Goal: Entertainment & Leisure: Consume media (video, audio)

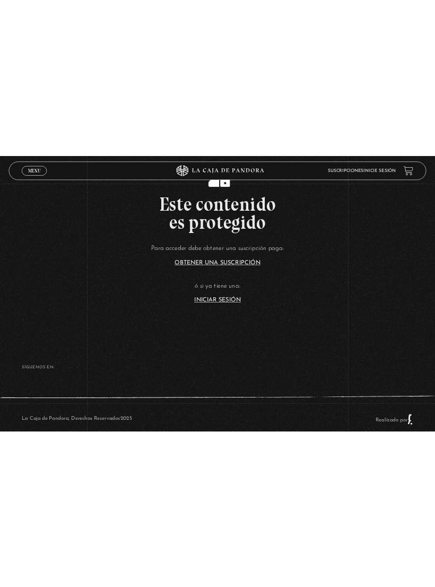
scroll to position [39, 0]
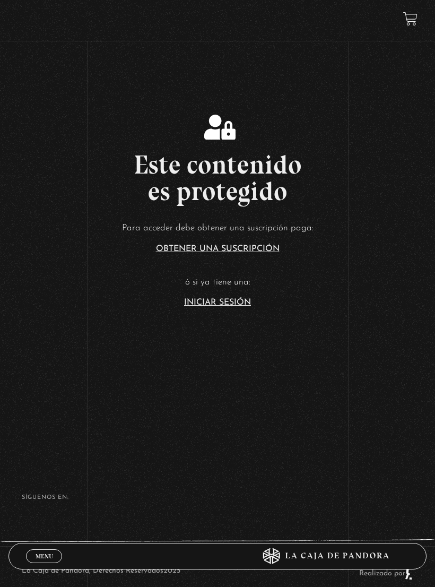
click at [42, 558] on span "Menu" at bounding box center [45, 556] width 18 height 6
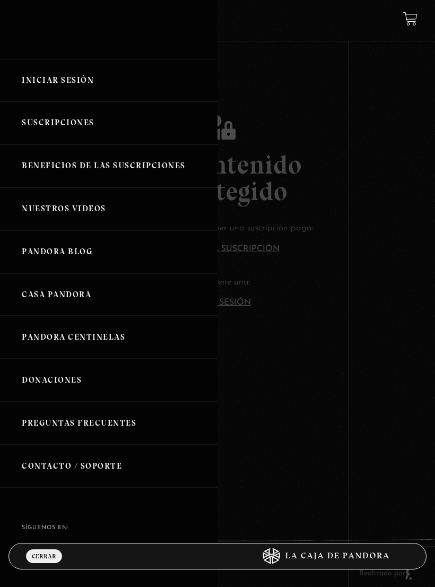
click at [77, 96] on link "Iniciar Sesión" at bounding box center [109, 80] width 218 height 43
click at [75, 84] on link "Iniciar Sesión" at bounding box center [109, 80] width 218 height 43
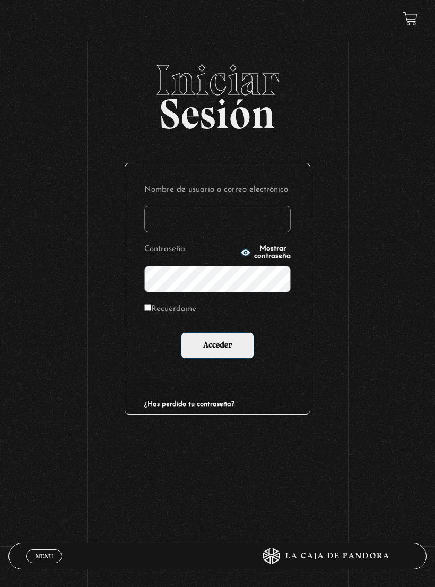
click at [240, 214] on input "Nombre de usuario o correo electrónico" at bounding box center [217, 219] width 147 height 27
type input "[EMAIL_ADDRESS][DOMAIN_NAME]"
click at [238, 342] on input "Acceder" at bounding box center [217, 345] width 73 height 27
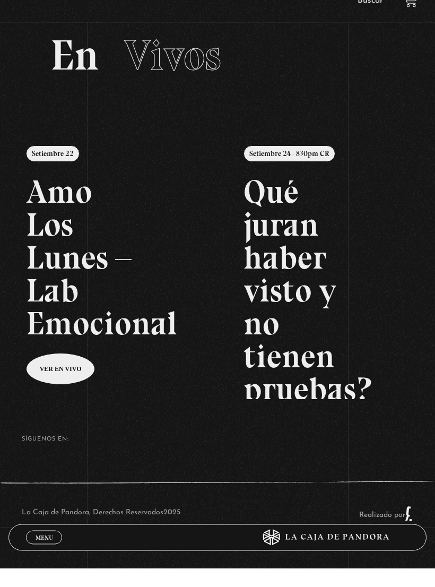
scroll to position [32, 0]
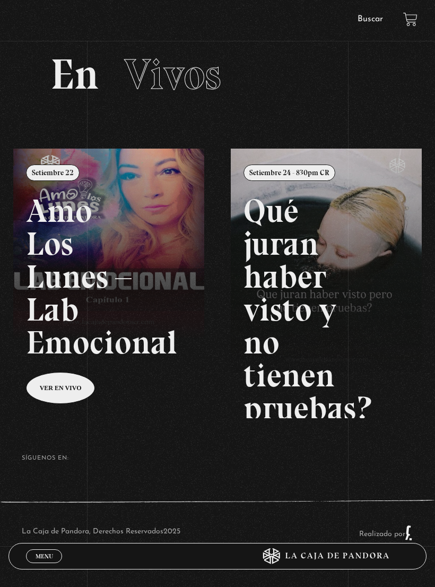
click at [49, 559] on span "Menu" at bounding box center [45, 556] width 18 height 6
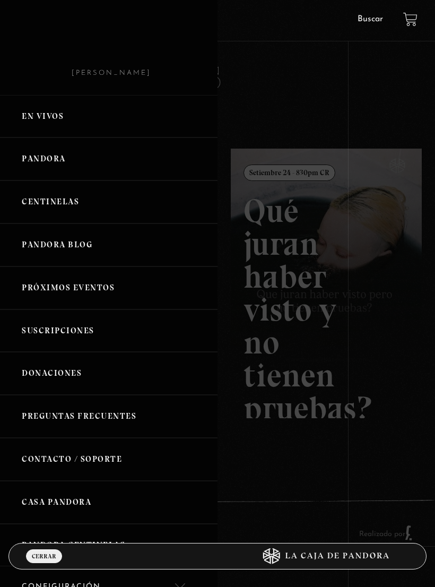
click at [70, 154] on link "Pandora" at bounding box center [109, 158] width 218 height 43
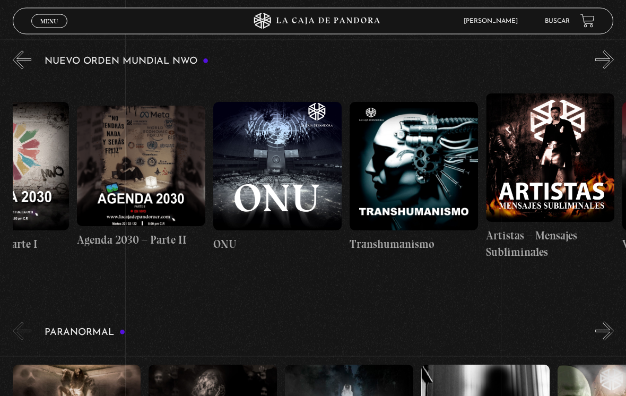
scroll to position [0, 7980]
click at [435, 156] on figure at bounding box center [551, 158] width 128 height 128
